Goal: Transaction & Acquisition: Purchase product/service

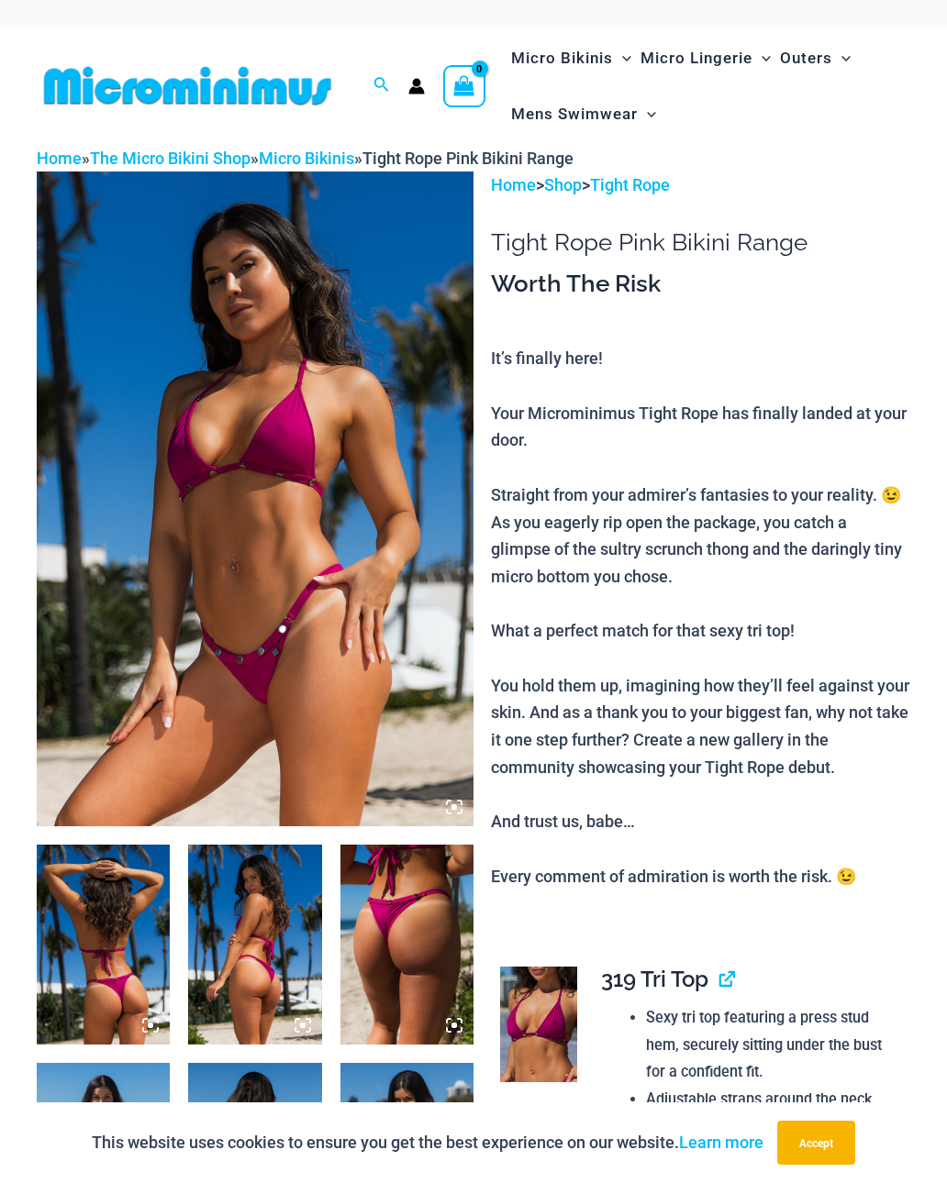
click at [120, 86] on img at bounding box center [188, 85] width 302 height 41
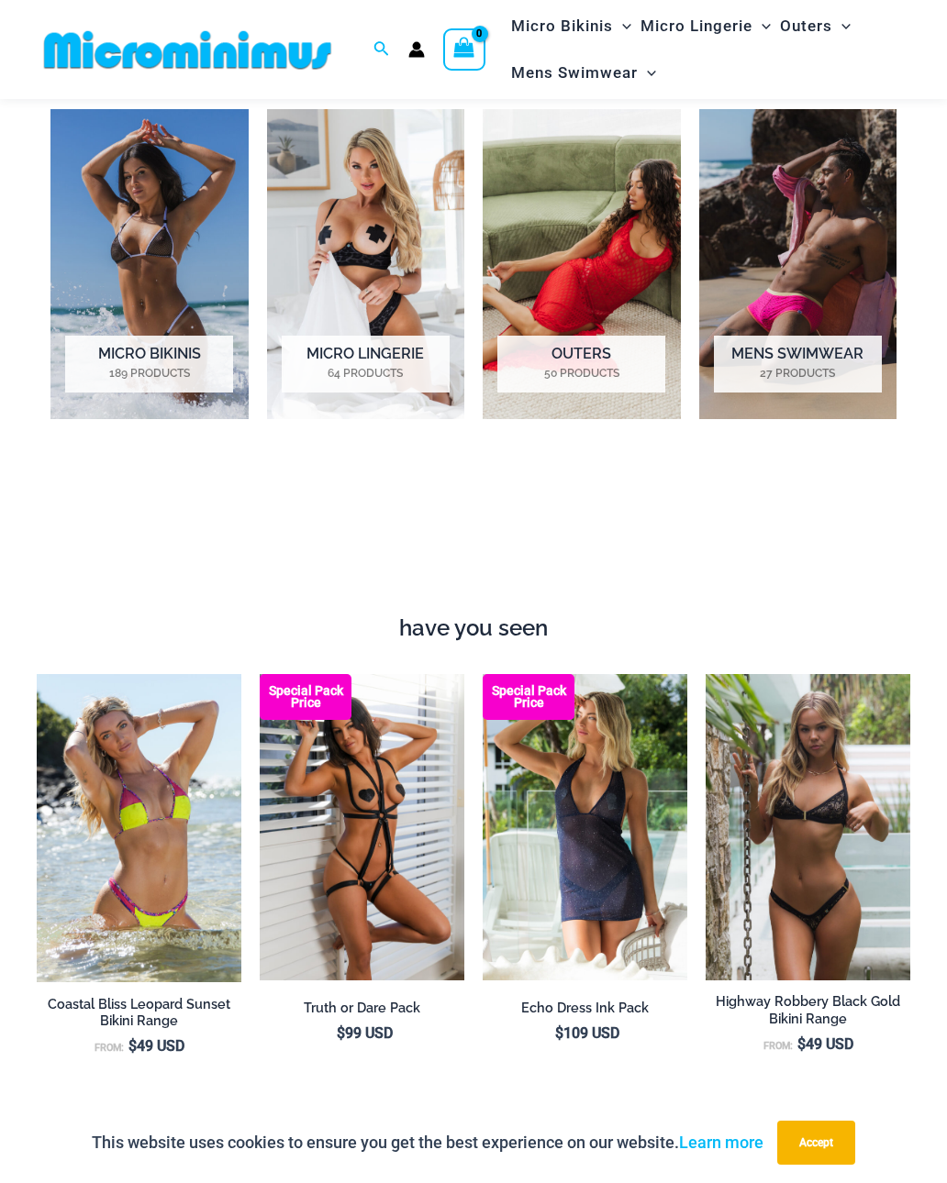
scroll to position [1215, 0]
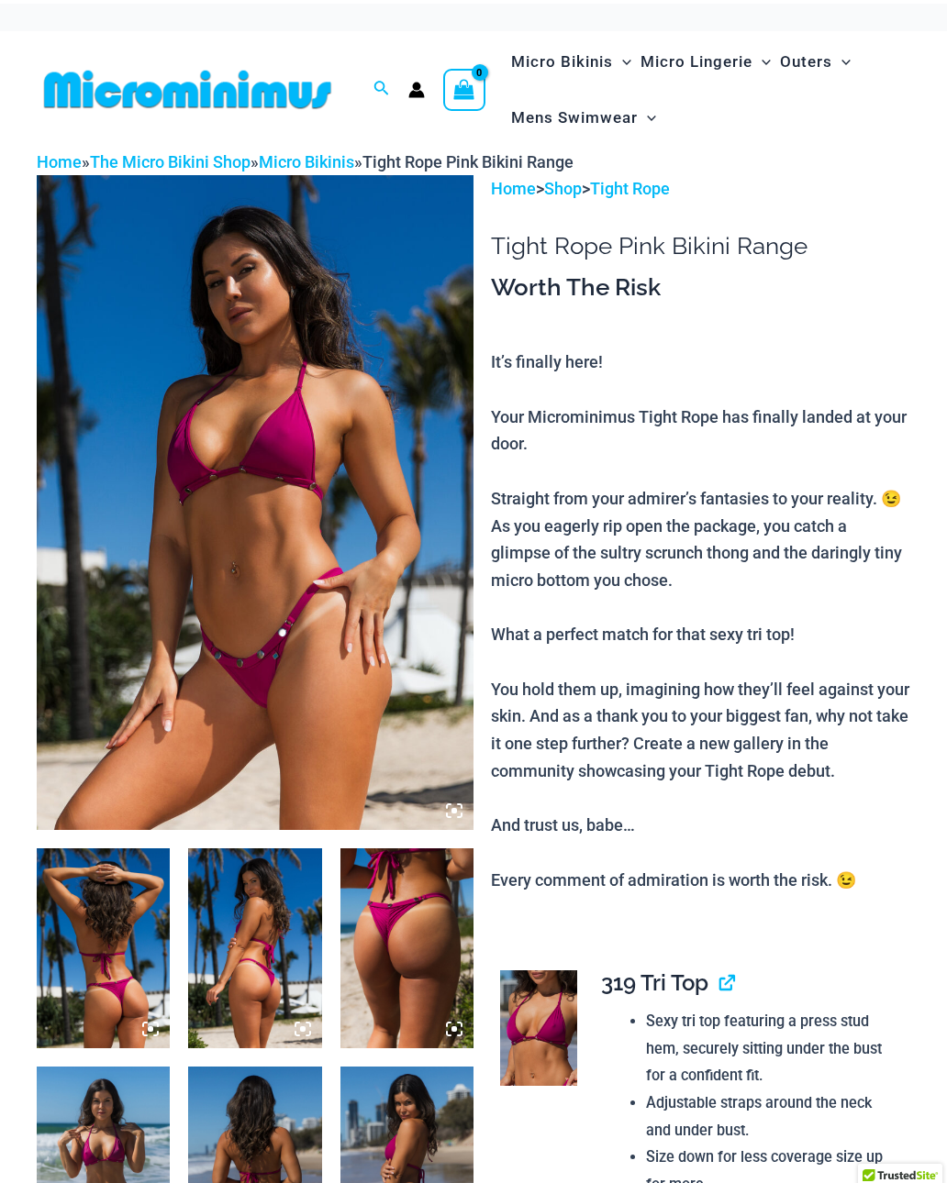
scroll to position [-2, 0]
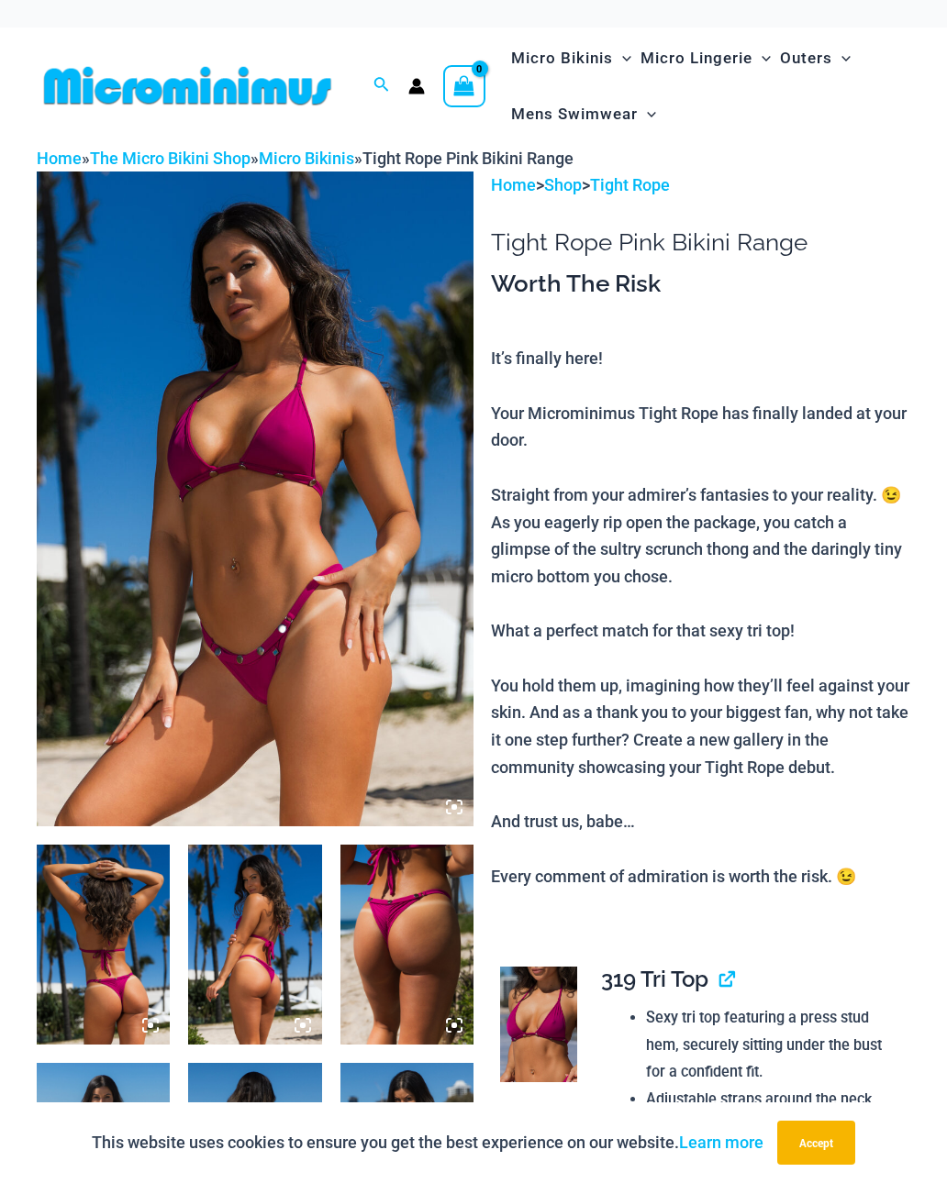
click at [122, 94] on img at bounding box center [188, 85] width 302 height 41
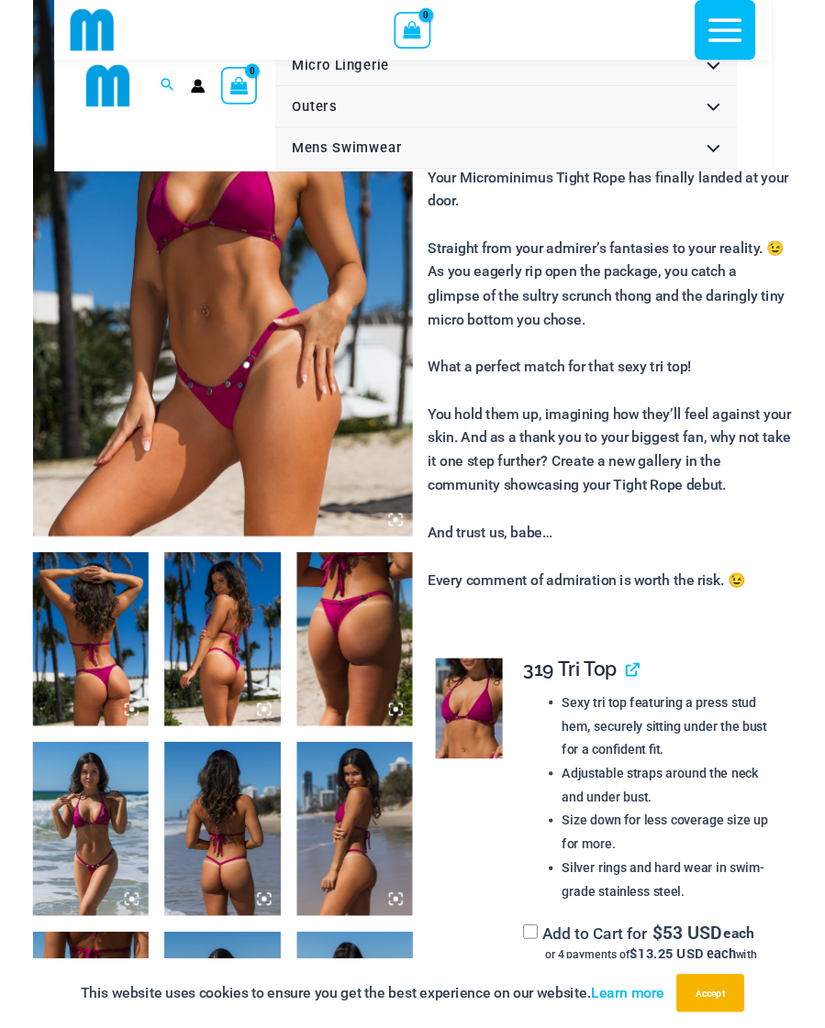
scroll to position [505, 0]
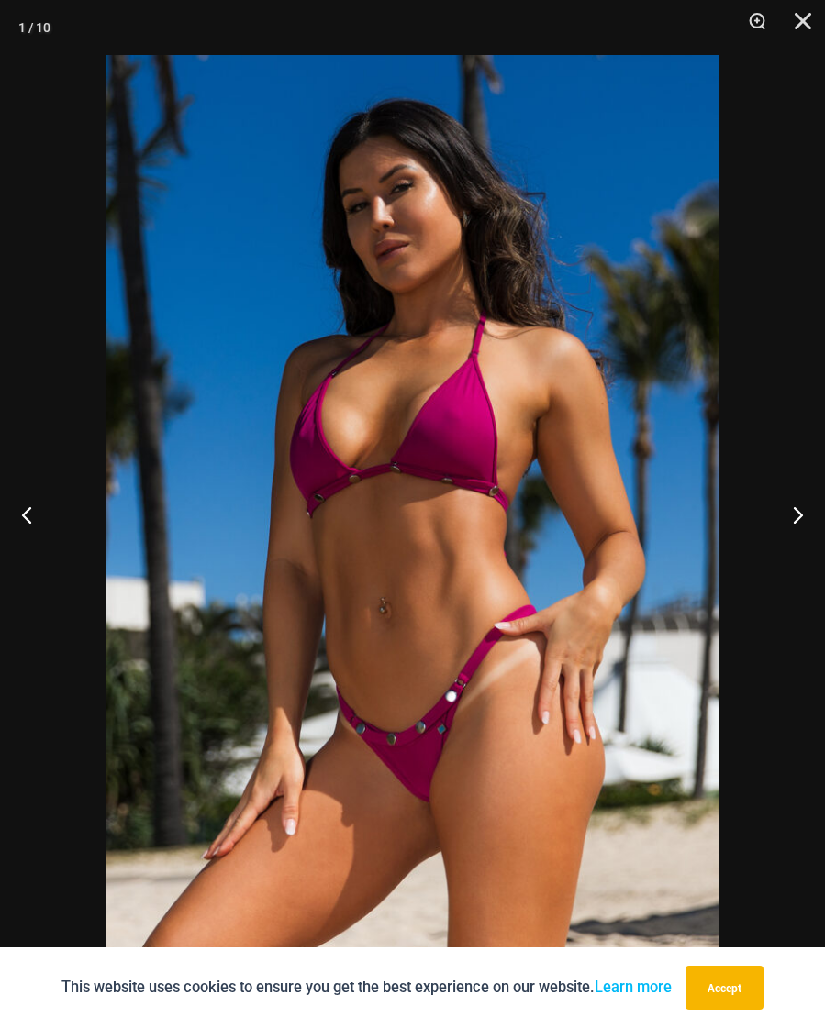
click at [101, 171] on div at bounding box center [412, 514] width 825 height 1028
click at [83, 157] on div at bounding box center [412, 514] width 825 height 1028
click at [183, 307] on img at bounding box center [412, 514] width 613 height 918
click at [282, 245] on img at bounding box center [412, 514] width 613 height 918
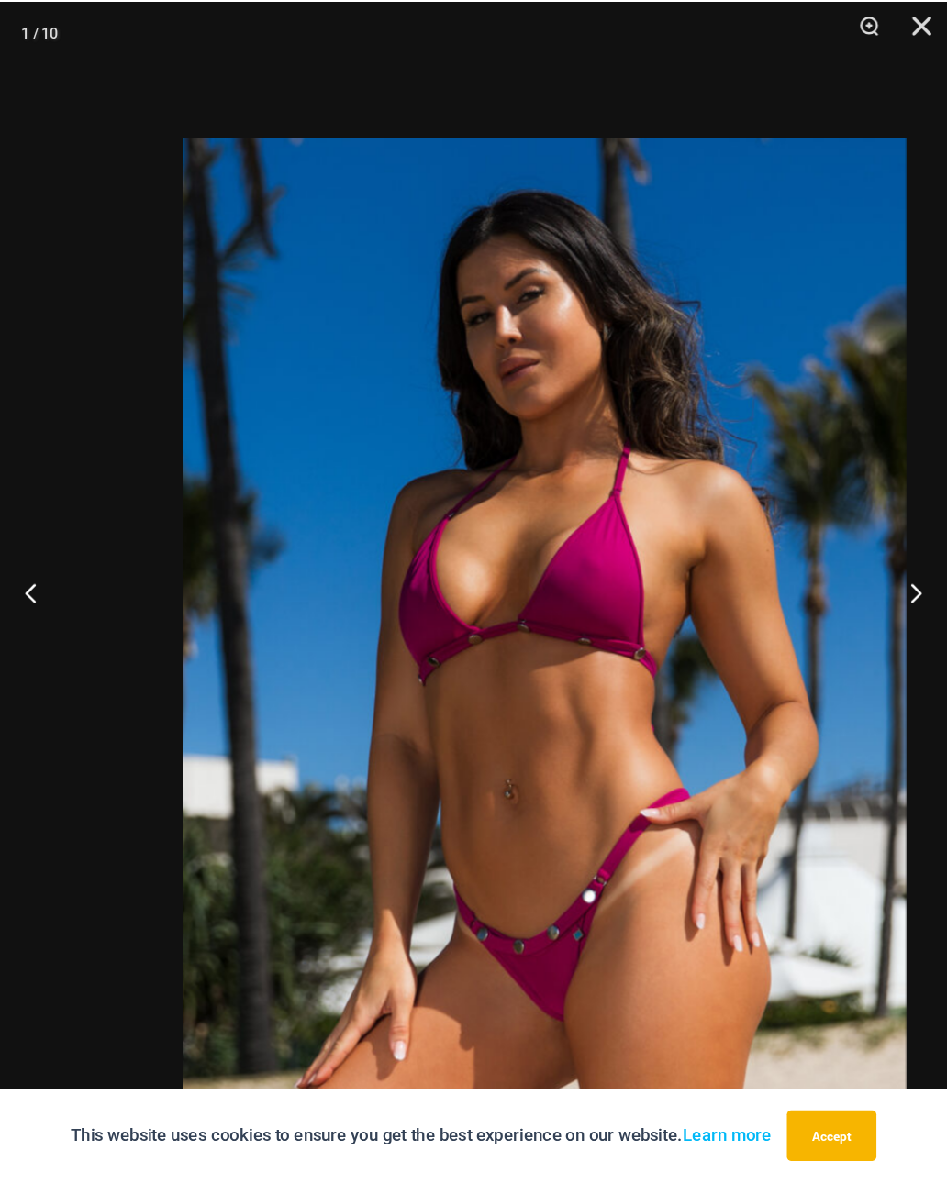
scroll to position [148, 0]
